Goal: Entertainment & Leisure: Consume media (video, audio)

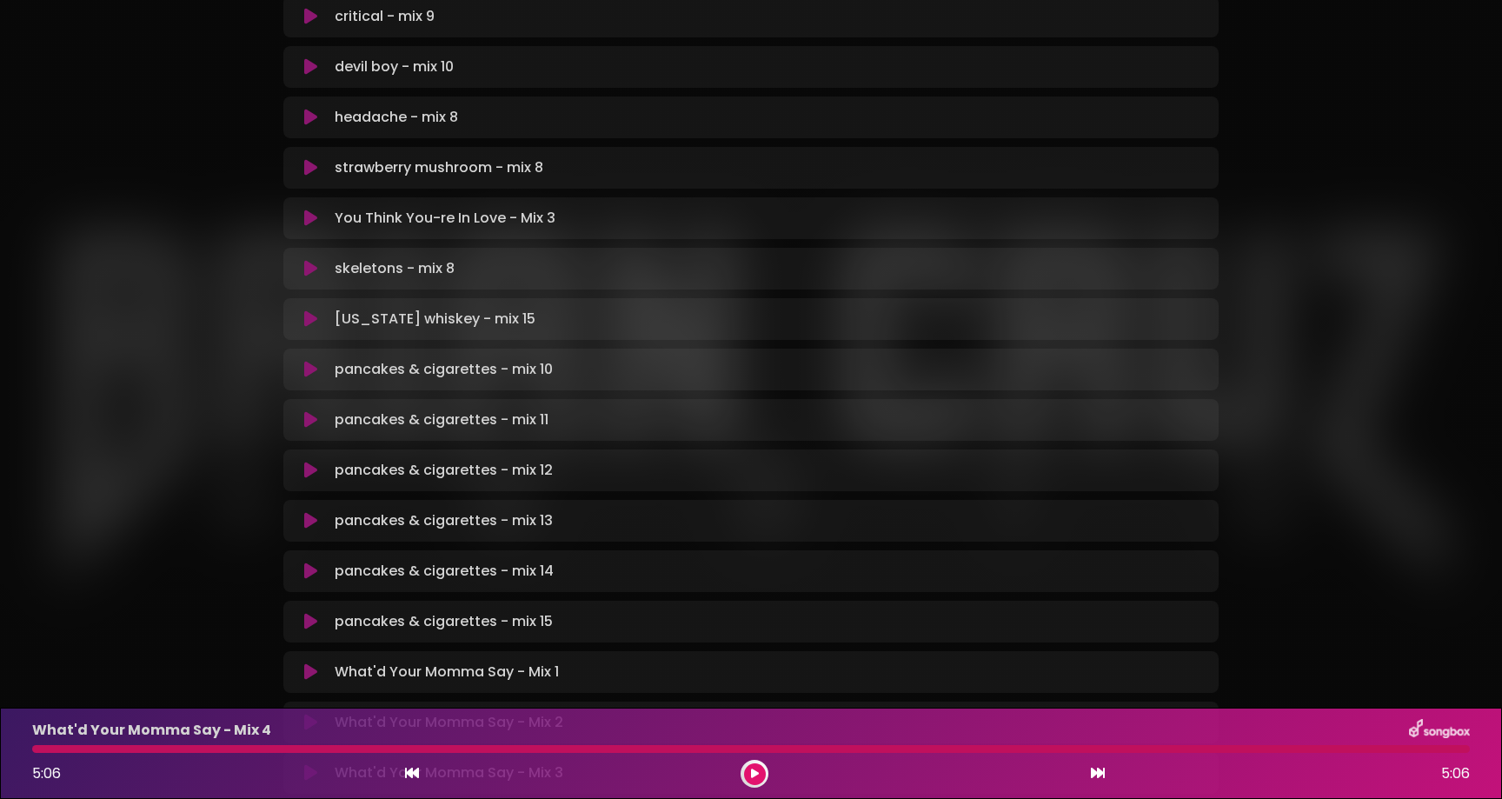
scroll to position [409, 0]
click at [308, 218] on icon at bounding box center [310, 219] width 13 height 17
click at [759, 774] on button at bounding box center [755, 774] width 22 height 22
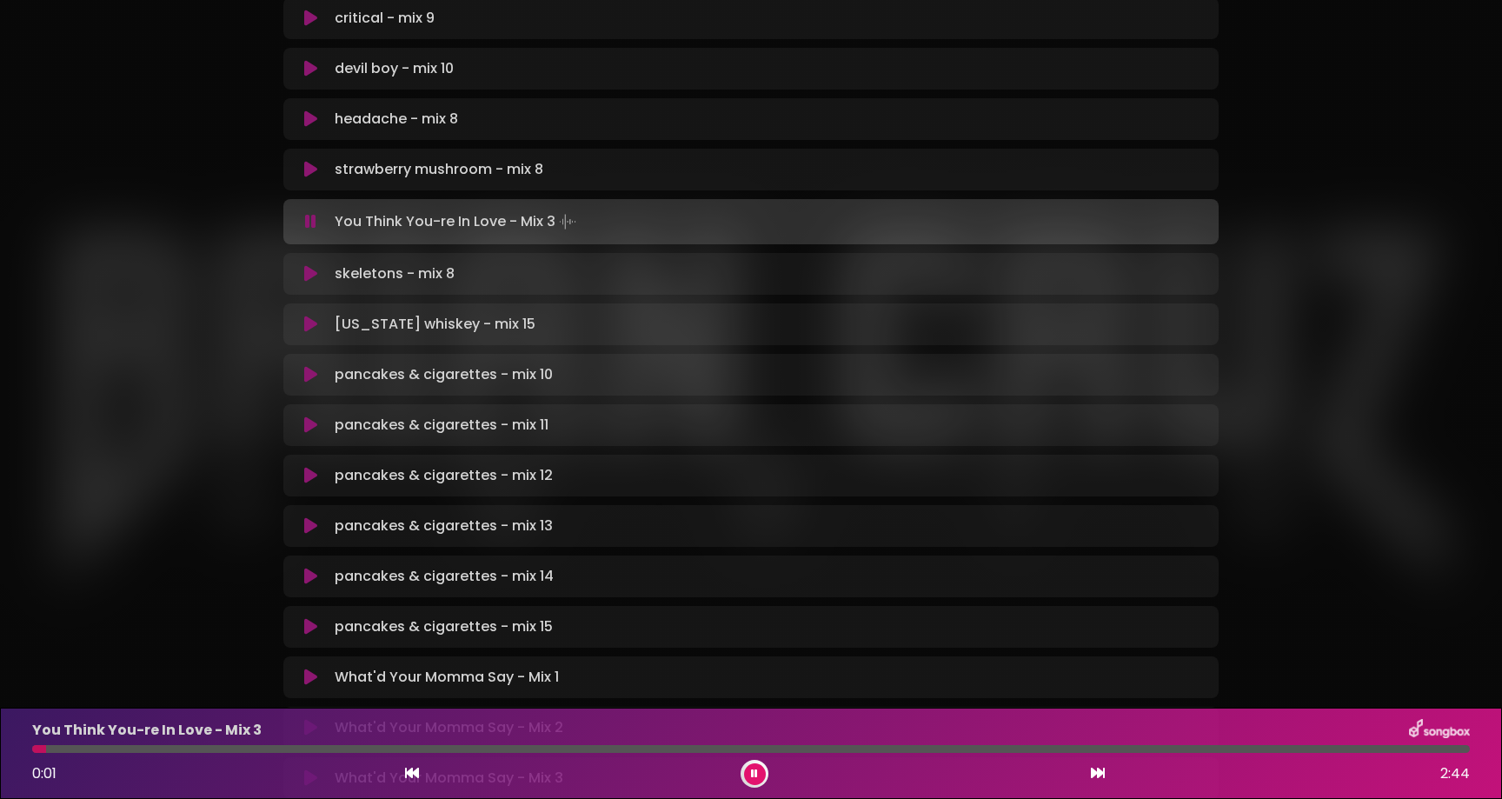
click at [920, 745] on div at bounding box center [751, 749] width 1438 height 8
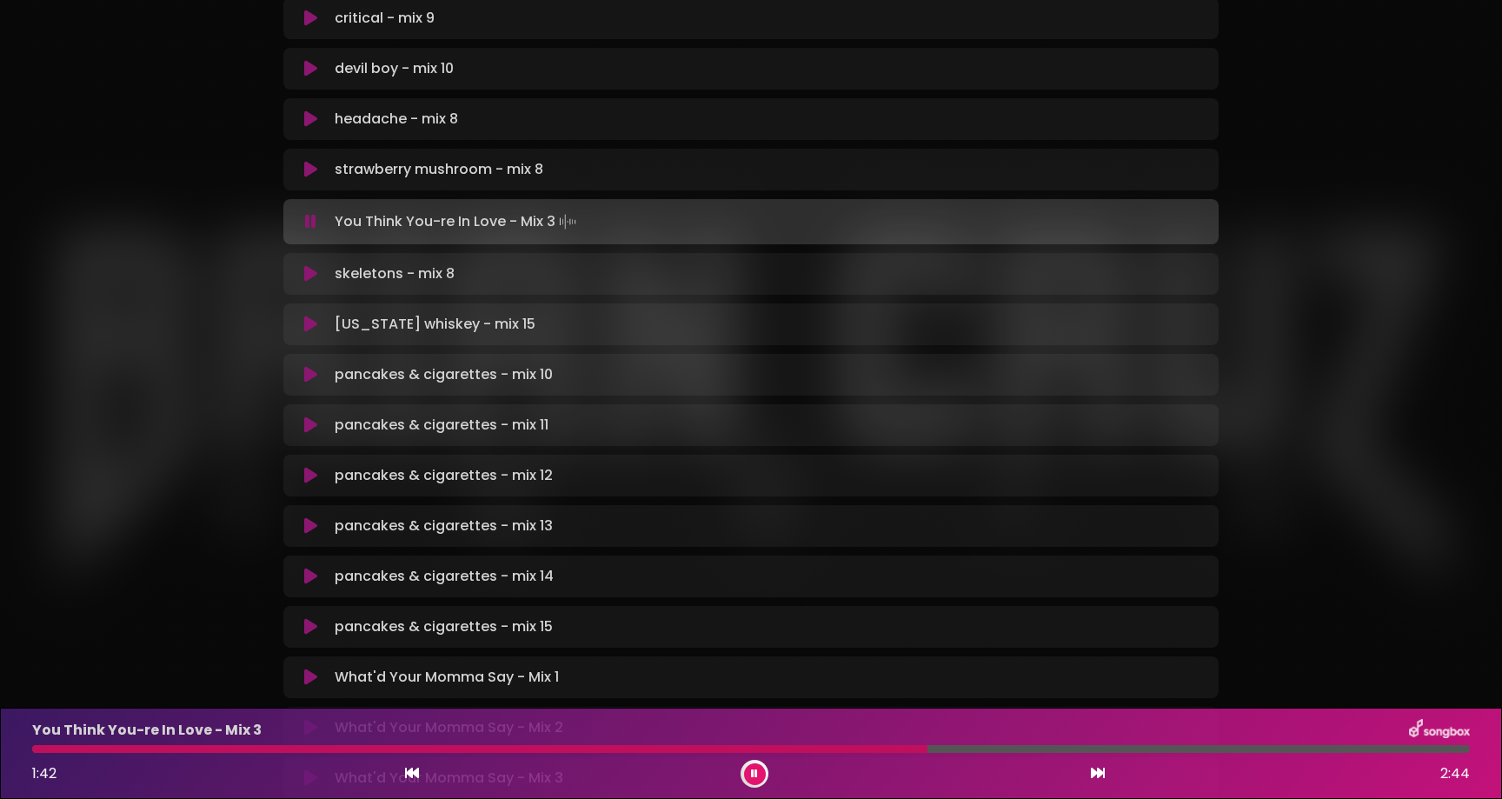
click at [867, 748] on div at bounding box center [479, 749] width 895 height 8
click at [755, 775] on icon at bounding box center [754, 773] width 7 height 10
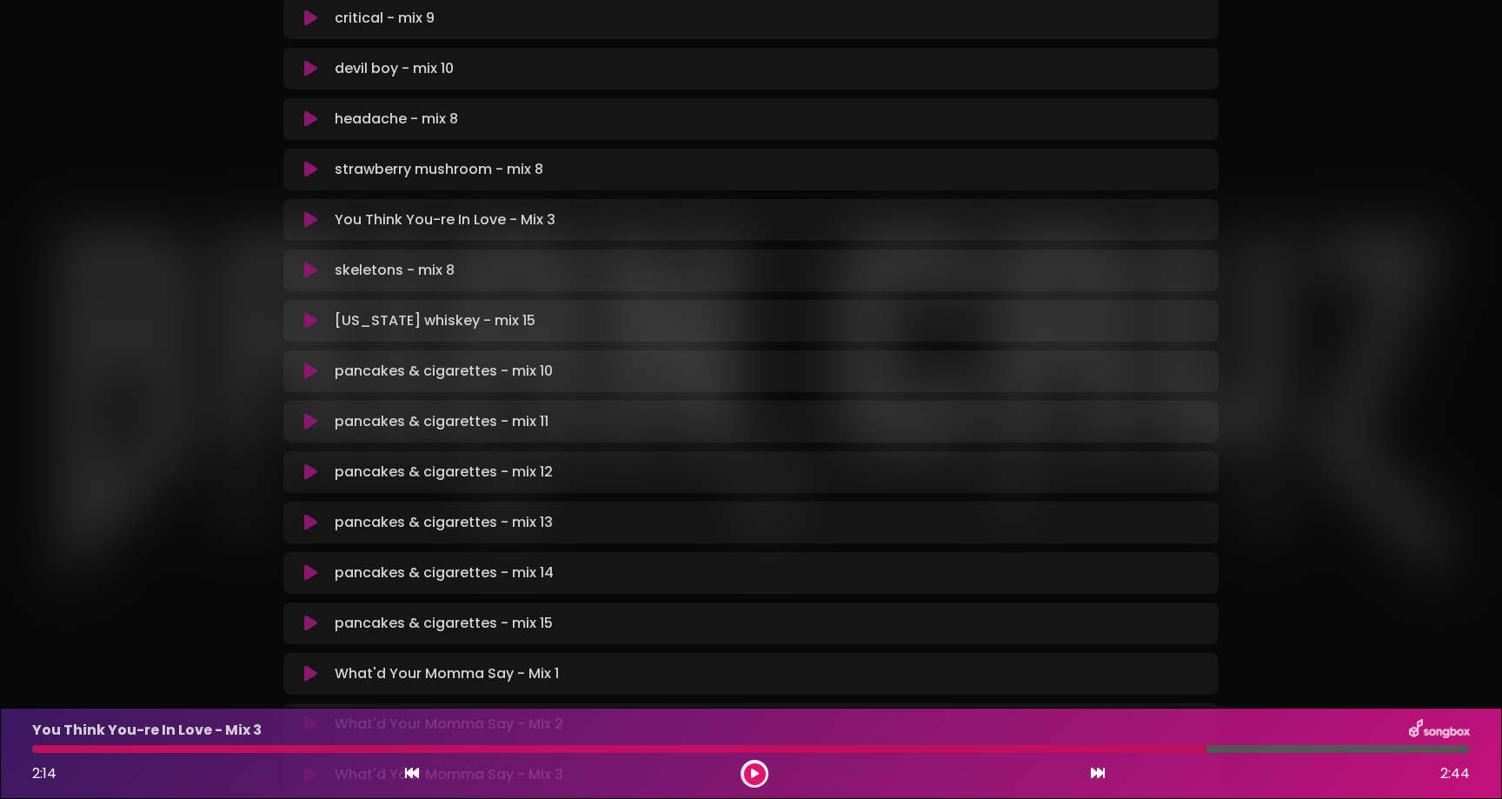
click at [311, 274] on icon at bounding box center [310, 270] width 13 height 17
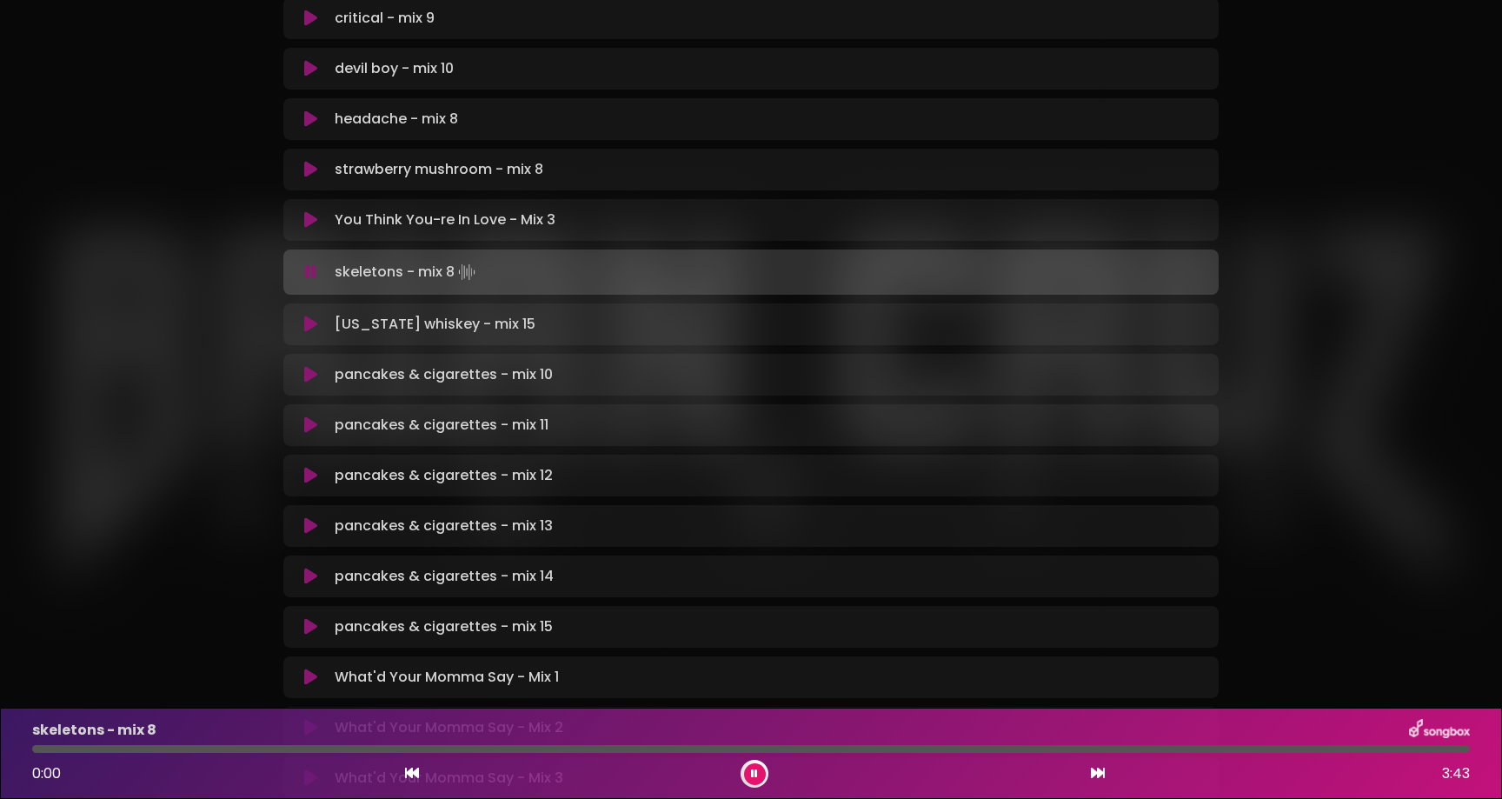
click at [755, 769] on icon at bounding box center [754, 773] width 7 height 10
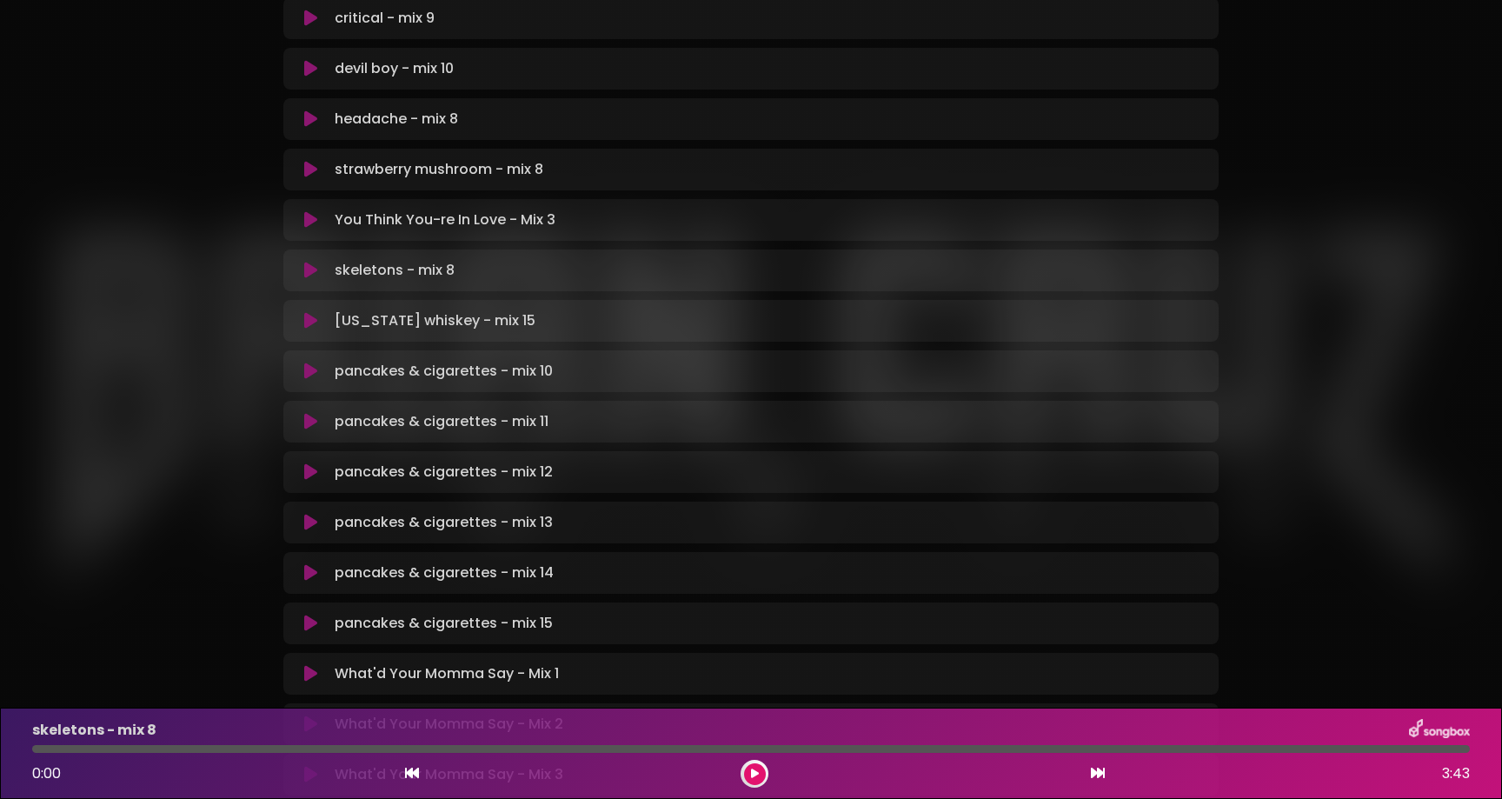
click at [755, 769] on icon at bounding box center [755, 773] width 8 height 10
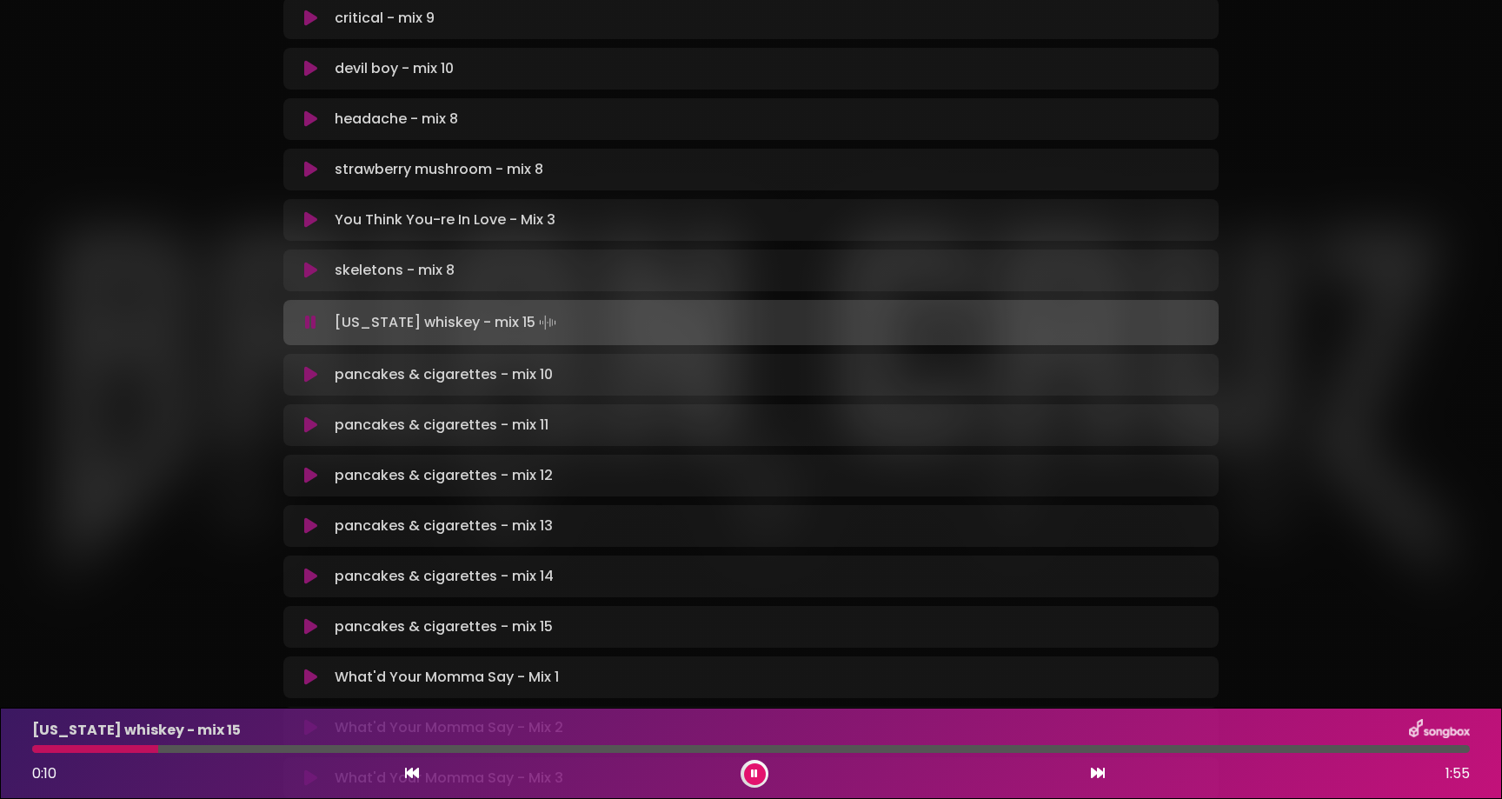
click at [744, 763] on button at bounding box center [755, 774] width 22 height 22
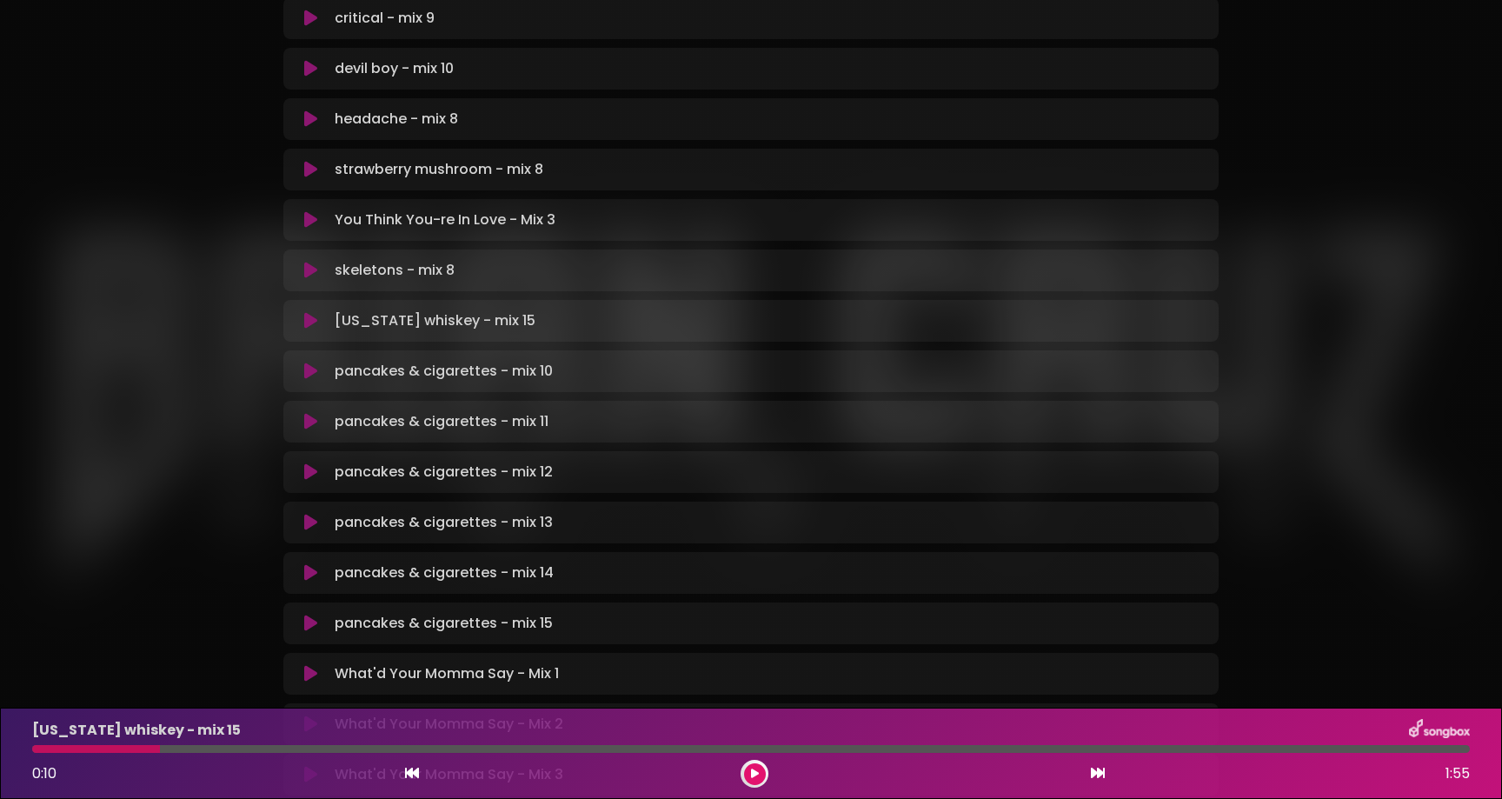
click at [744, 763] on button at bounding box center [755, 774] width 22 height 22
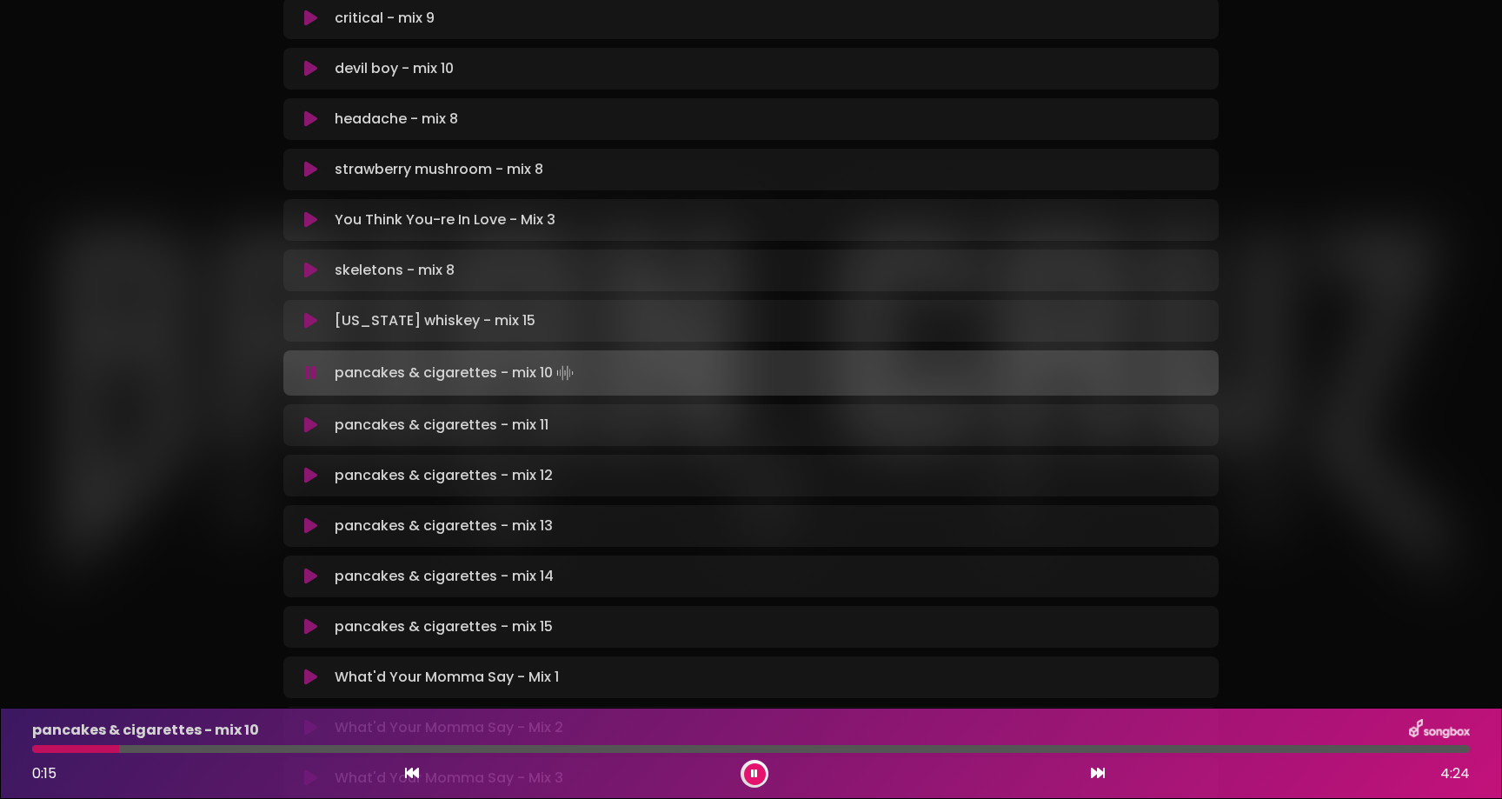
click at [748, 772] on button at bounding box center [755, 774] width 22 height 22
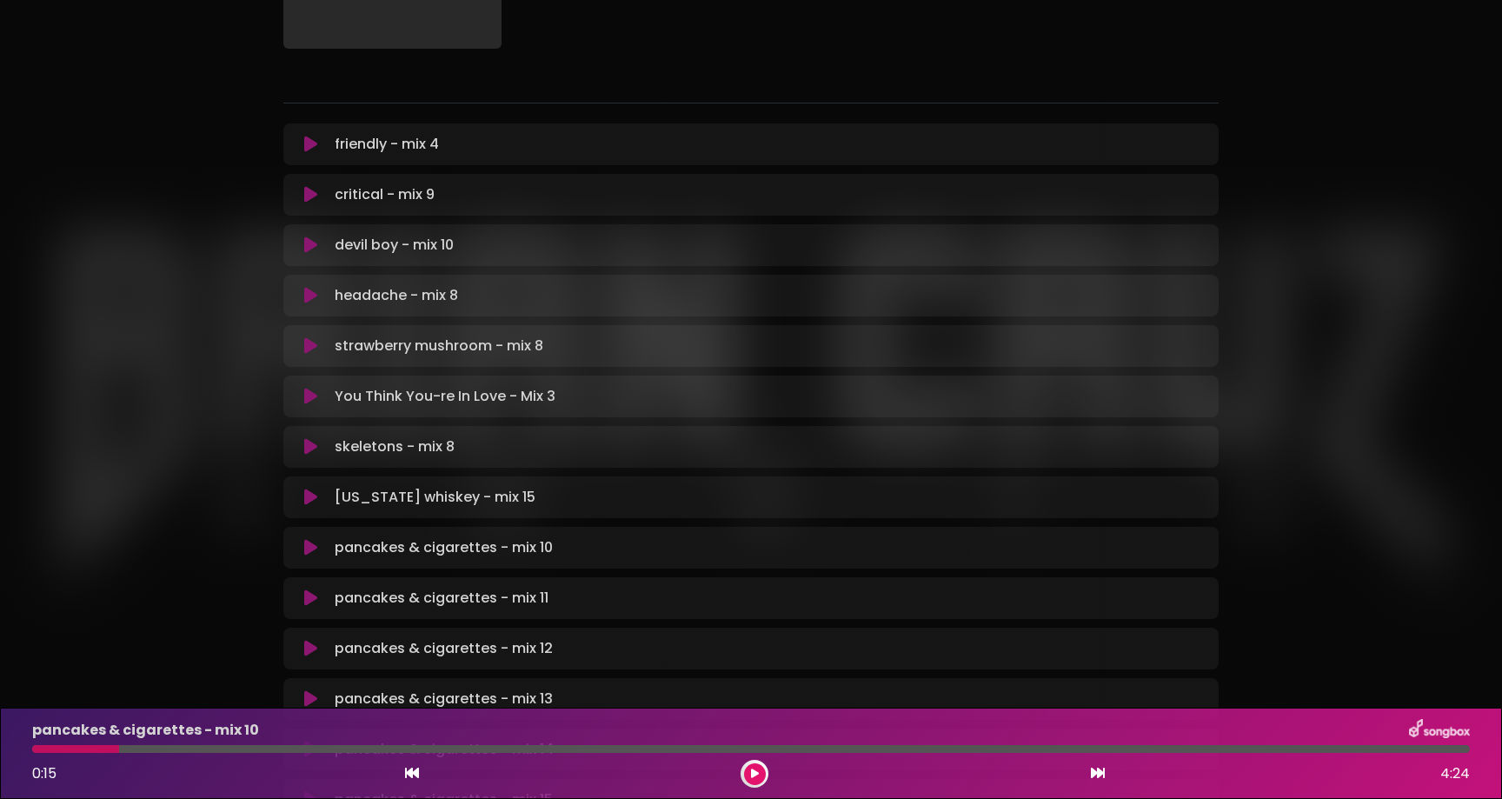
scroll to position [190, 0]
